Goal: Task Accomplishment & Management: Manage account settings

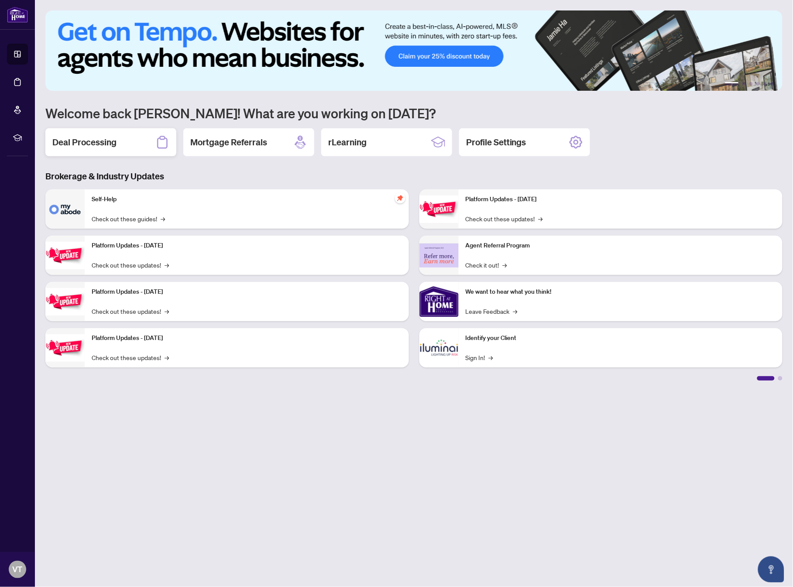
click at [150, 141] on div "Deal Processing" at bounding box center [110, 142] width 131 height 28
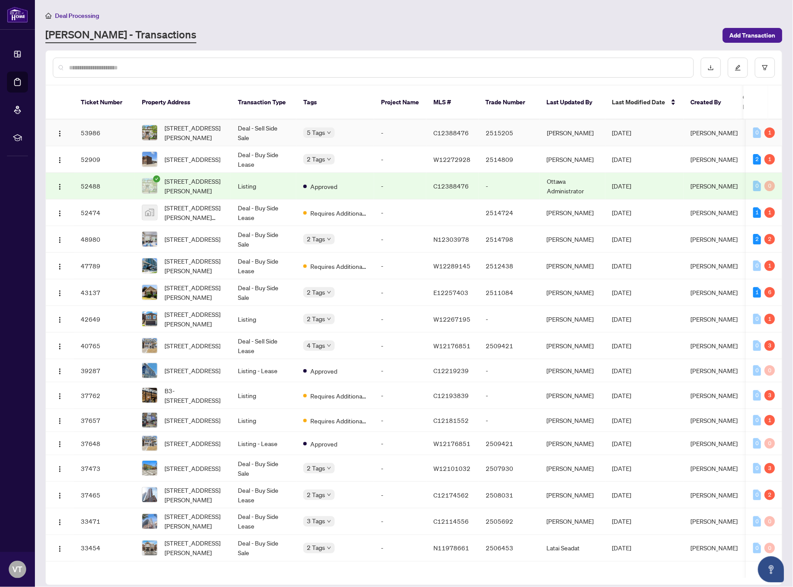
click at [231, 126] on td "Deal - Sell Side Sale" at bounding box center [263, 133] width 65 height 27
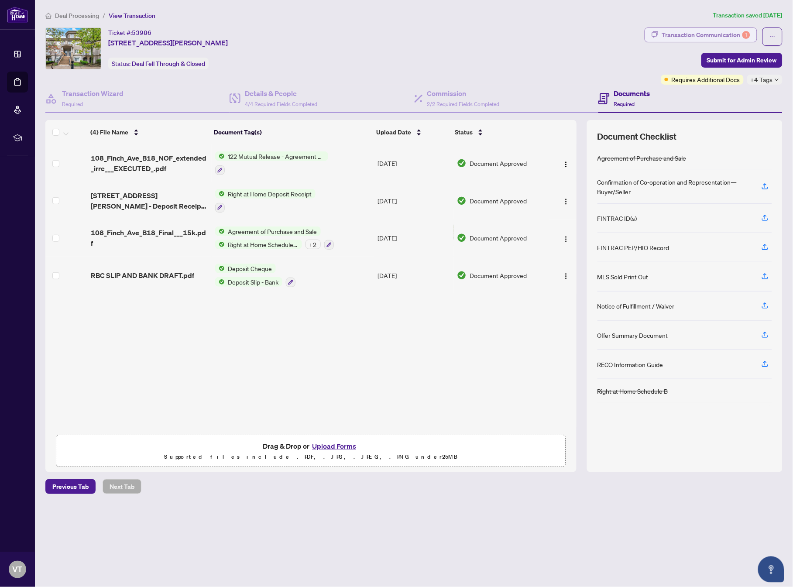
click at [731, 33] on div "Transaction Communication 1" at bounding box center [706, 35] width 88 height 14
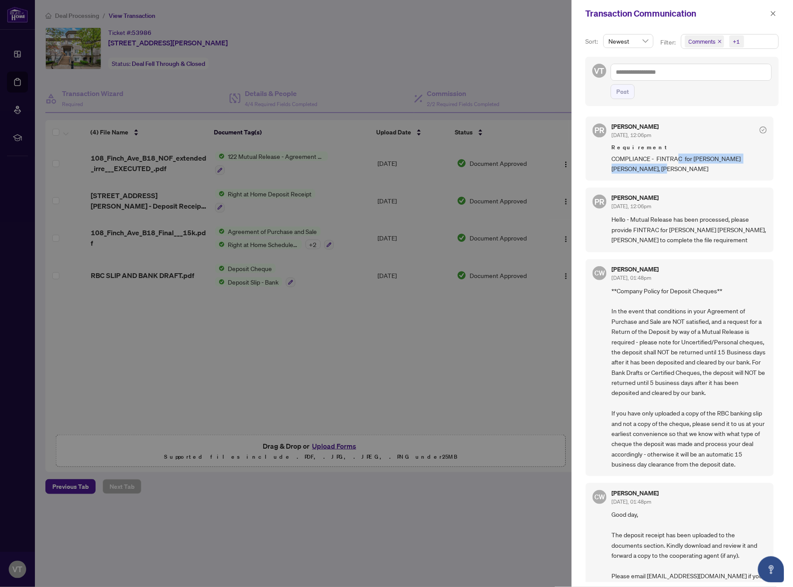
drag, startPoint x: 679, startPoint y: 160, endPoint x: 722, endPoint y: 167, distance: 43.8
click at [722, 167] on span "COMPLIANCE - FINTRAC for [PERSON_NAME] [PERSON_NAME], [PERSON_NAME]" at bounding box center [689, 164] width 155 height 21
click at [705, 180] on div "PR [PERSON_NAME] [DATE], 12:06pm Requirement COMPLIANCE - FINTRAC for [PERSON_N…" at bounding box center [680, 149] width 188 height 65
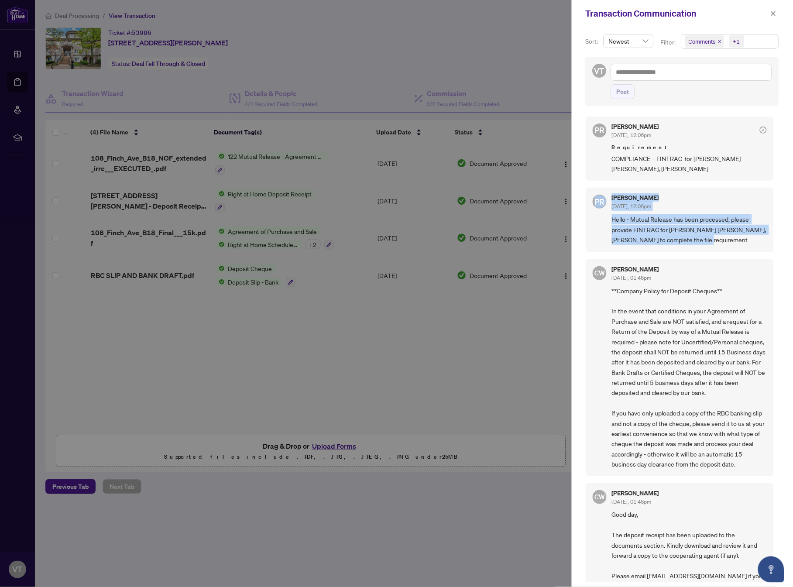
drag, startPoint x: 669, startPoint y: 236, endPoint x: 591, endPoint y: 221, distance: 79.2
click at [591, 221] on div "PR [PERSON_NAME] [DATE], 12:06pm Hello - Mutual Release has been processed, ple…" at bounding box center [680, 220] width 188 height 64
click at [608, 219] on div "PR [PERSON_NAME] [DATE], 12:06pm Hello - Mutual Release has been processed, ple…" at bounding box center [680, 220] width 188 height 64
drag, startPoint x: 613, startPoint y: 219, endPoint x: 711, endPoint y: 241, distance: 99.9
click at [711, 241] on span "Hello - Mutual Release has been processed, please provide FINTRAC for [PERSON_N…" at bounding box center [689, 229] width 155 height 31
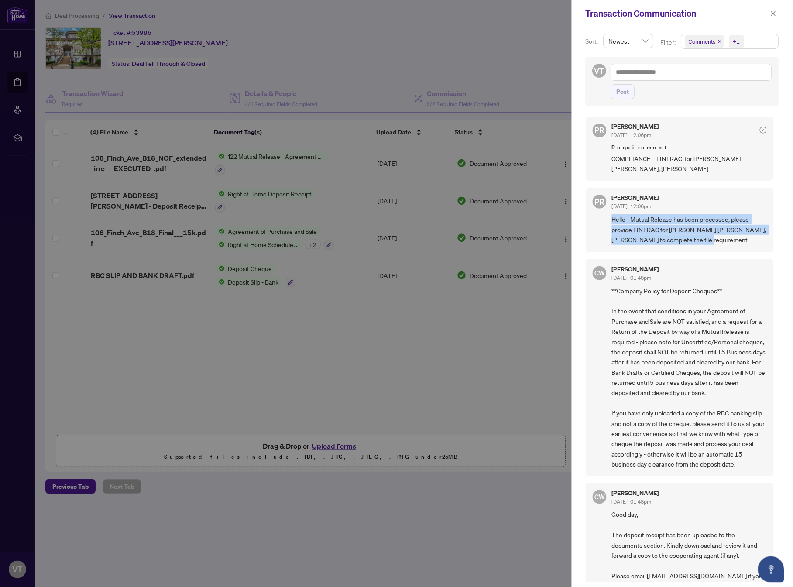
copy span "Hello - Mutual Release has been processed, please provide FINTRAC for [PERSON_N…"
